Goal: Information Seeking & Learning: Understand process/instructions

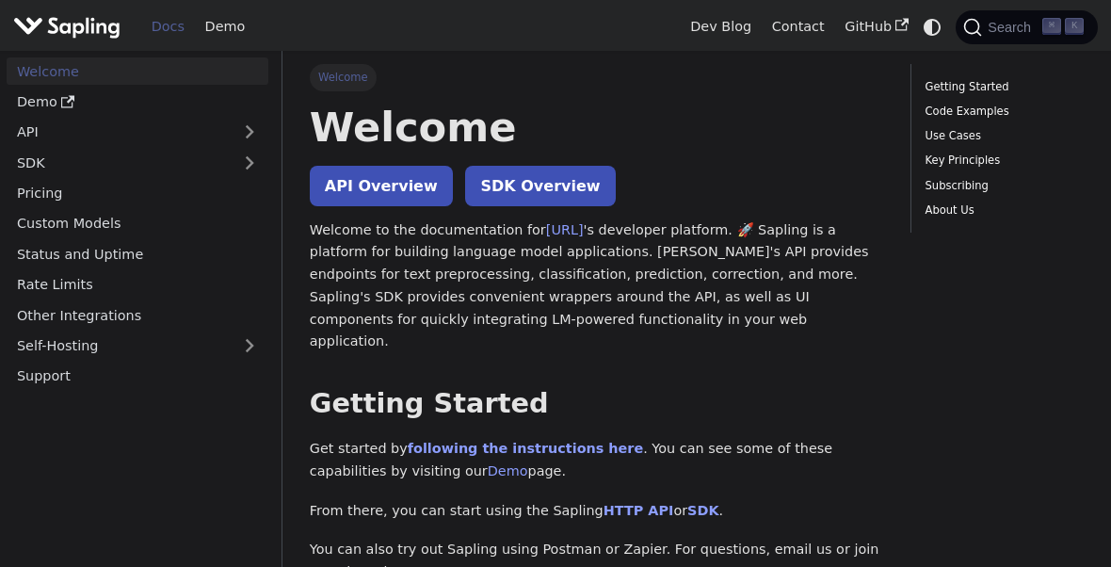
click at [105, 124] on link "API" at bounding box center [119, 132] width 224 height 27
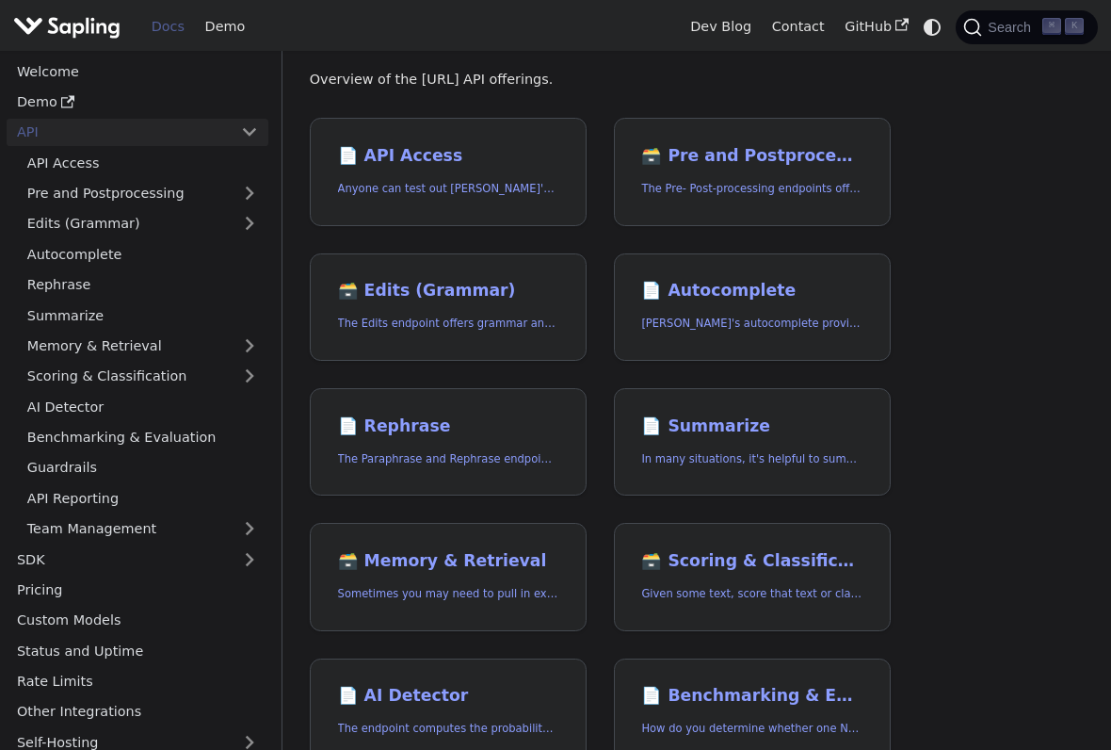
scroll to position [116, 0]
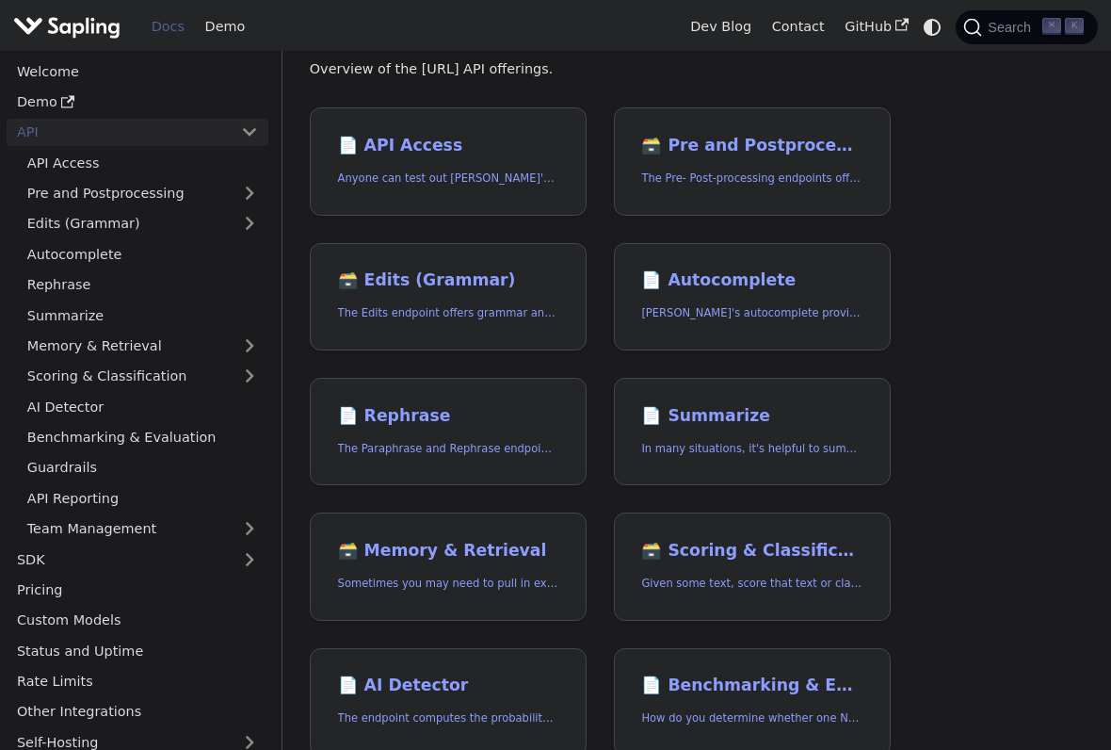
click at [97, 160] on link "API Access" at bounding box center [142, 162] width 251 height 27
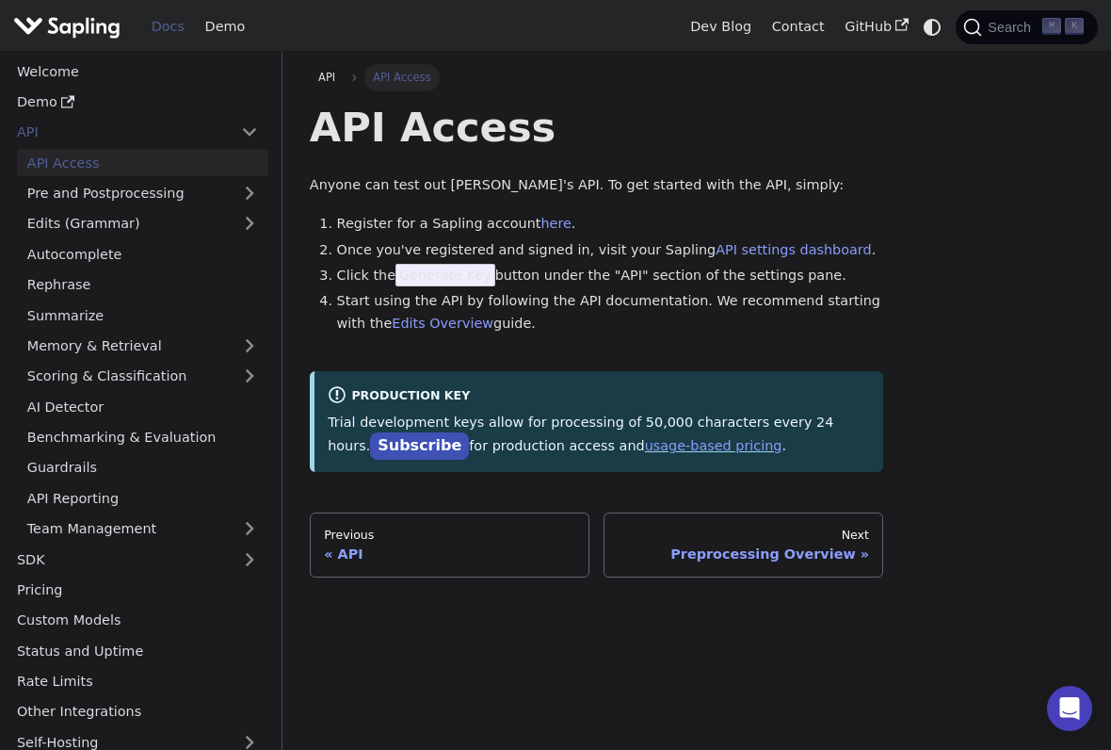
click at [510, 556] on div "API" at bounding box center [449, 553] width 251 height 17
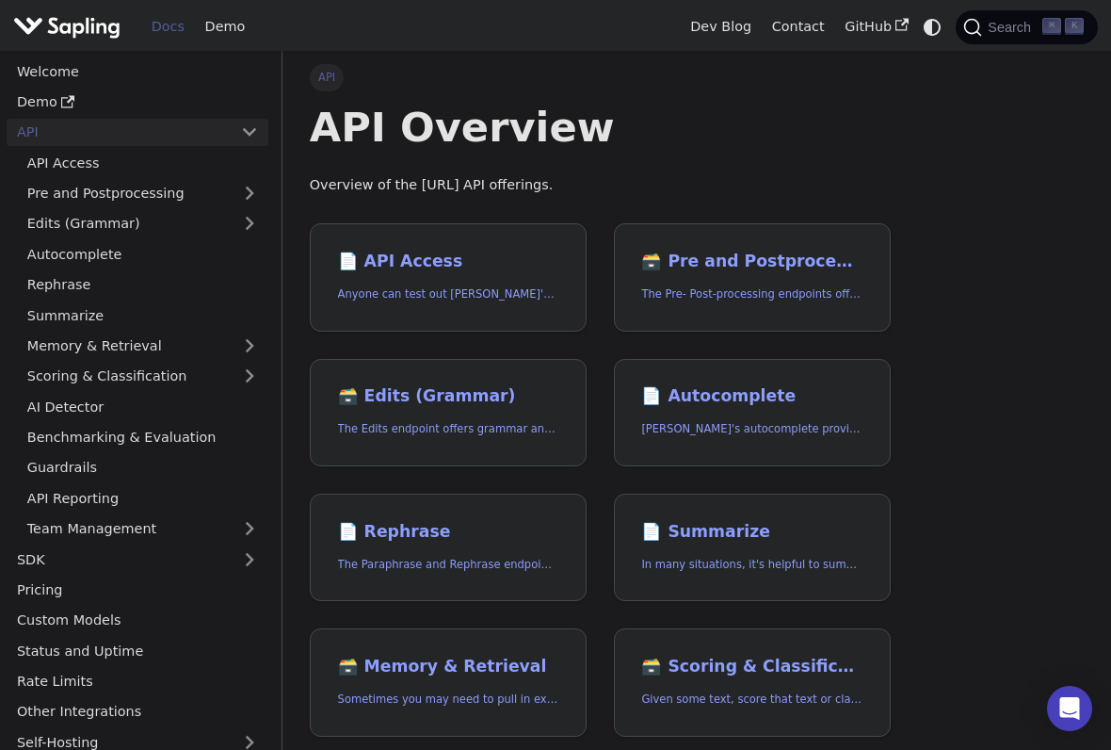
click at [537, 286] on p "Anyone can test out [PERSON_NAME]'s API. To get started with the API, simply:" at bounding box center [448, 294] width 220 height 18
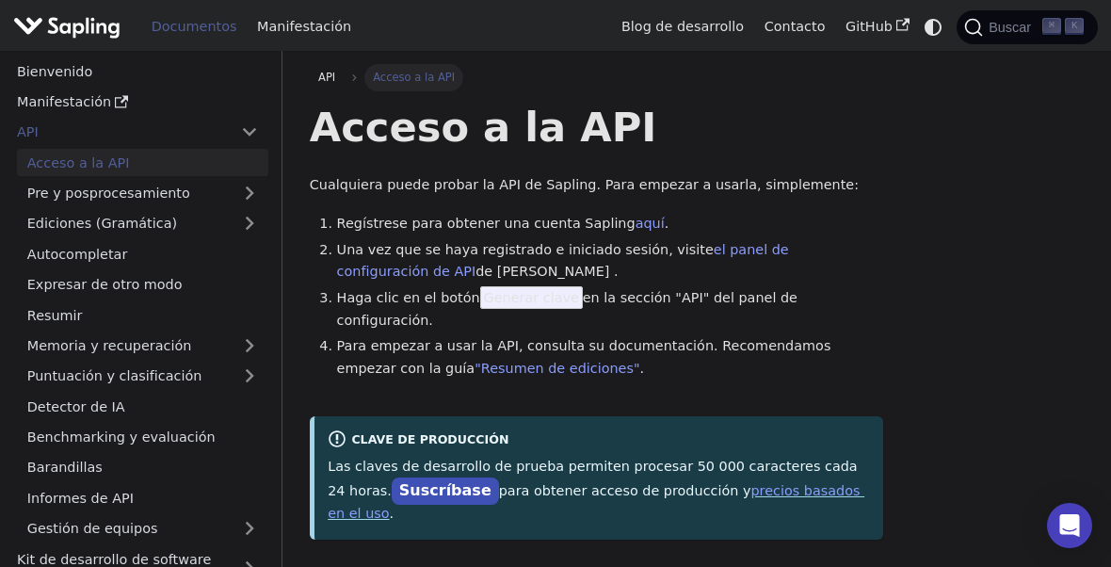
click at [192, 276] on link "Expresar de otro modo" at bounding box center [142, 284] width 251 height 27
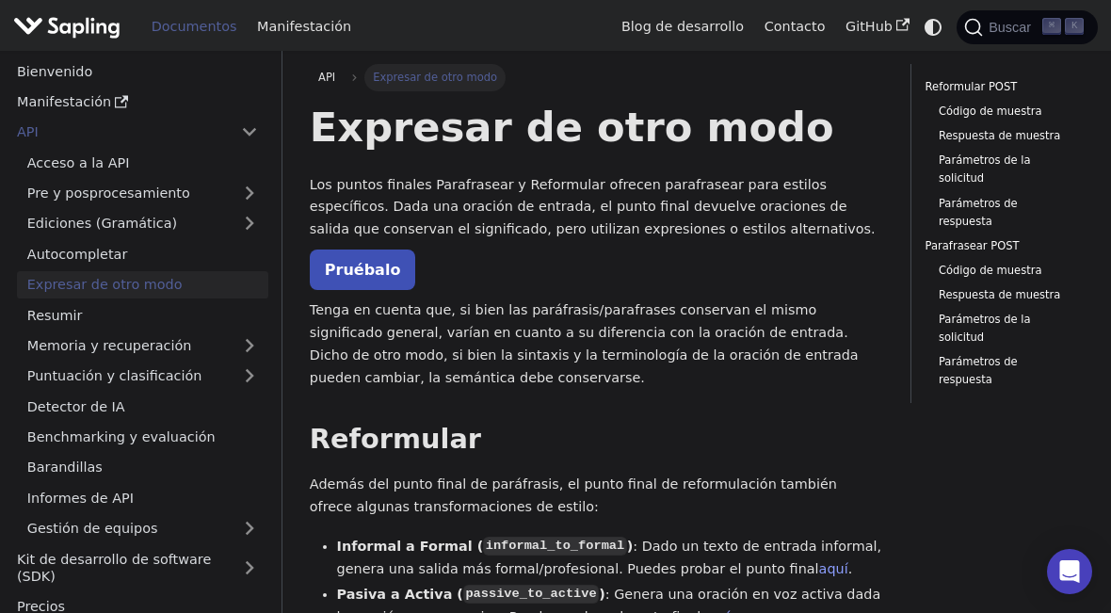
click at [380, 261] on font "Pruébalo" at bounding box center [363, 270] width 76 height 18
